Goal: Task Accomplishment & Management: Manage account settings

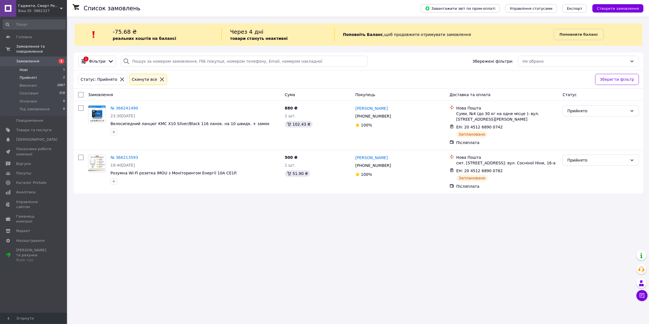
click at [38, 66] on li "Нові 1" at bounding box center [34, 70] width 68 height 8
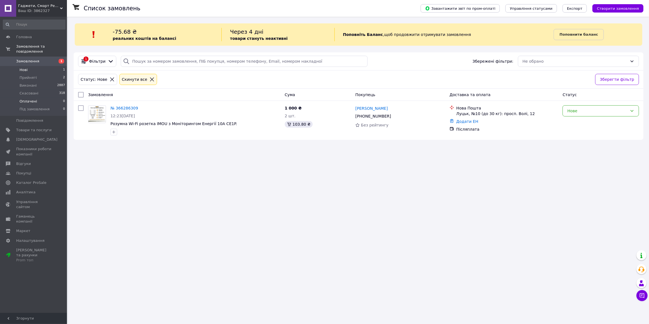
click at [41, 98] on li "Оплачені 0" at bounding box center [34, 102] width 68 height 8
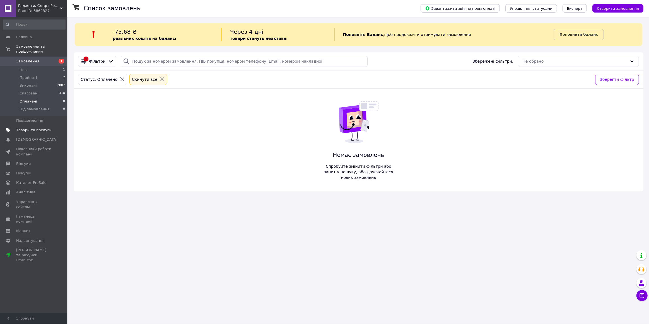
click at [35, 128] on span "Товари та послуги" at bounding box center [33, 130] width 35 height 5
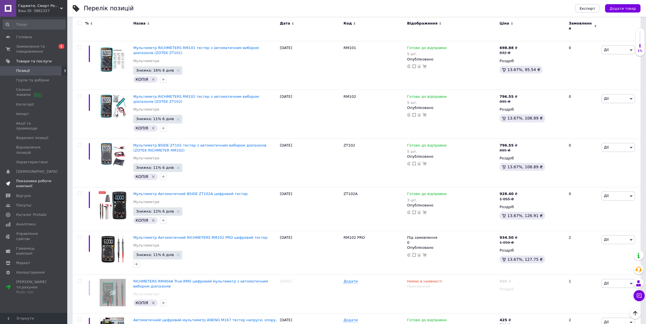
scroll to position [4200, 0]
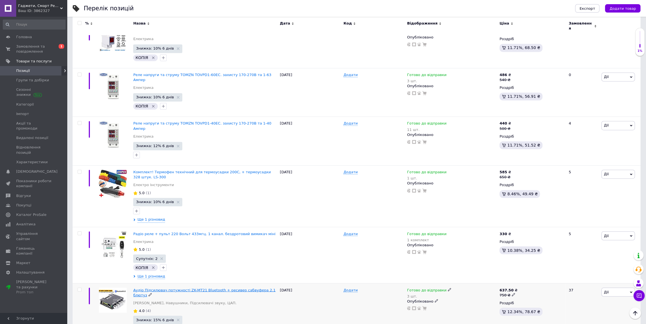
click at [217, 288] on span "Аудіо Підсилювач потужності ZK-MT21 Bluetooth + ресивер сабвуфера 2.1 блютуз" at bounding box center [204, 292] width 142 height 9
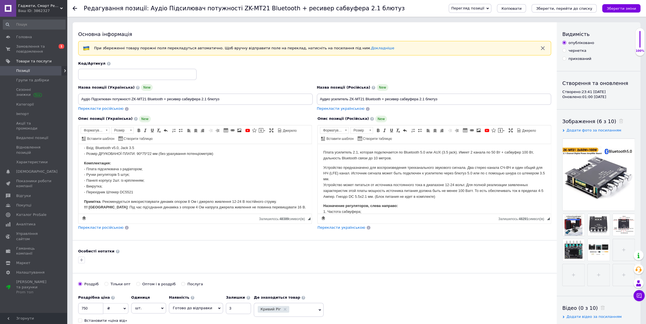
scroll to position [128, 0]
